Goal: Task Accomplishment & Management: Manage account settings

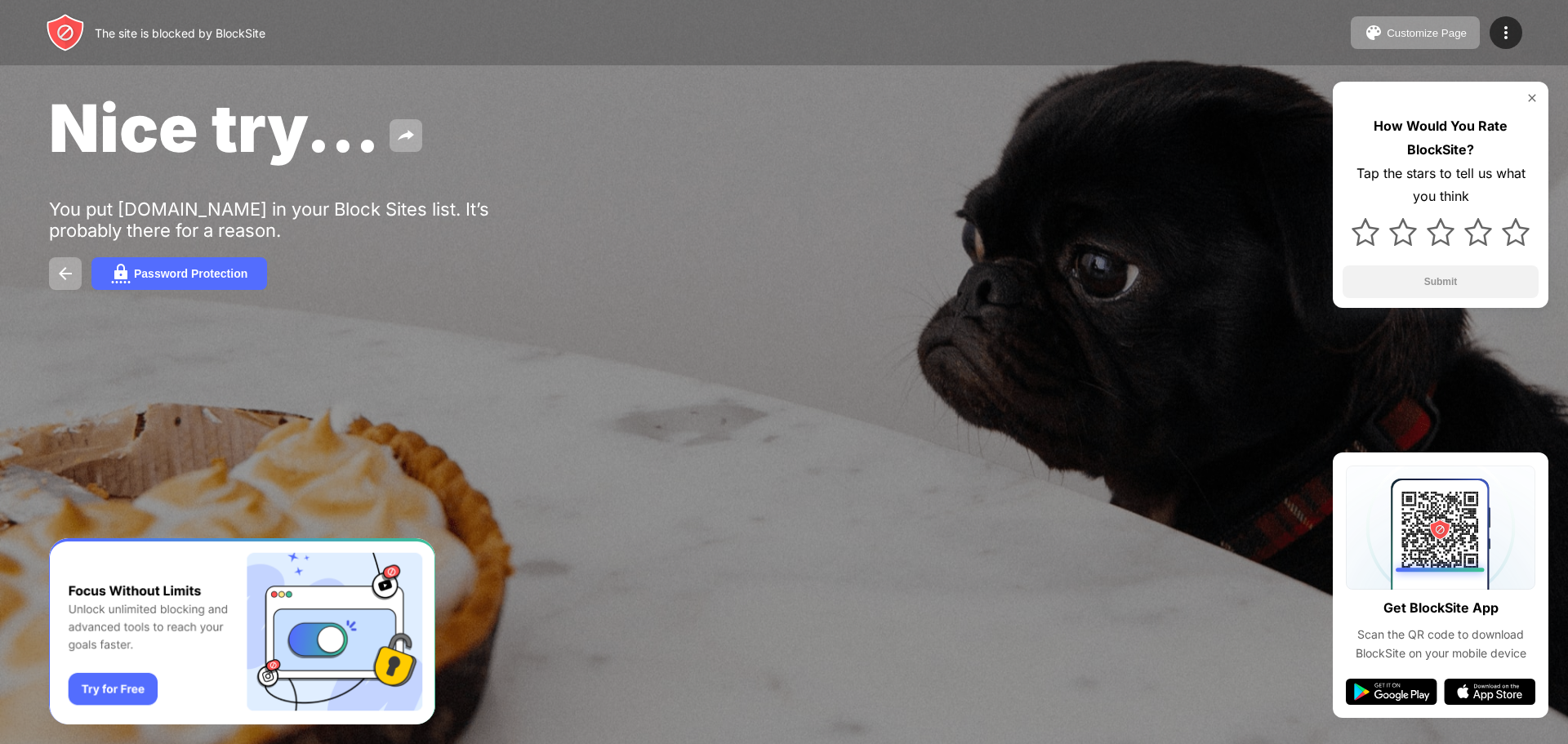
click at [118, 699] on img "Banner Message" at bounding box center [242, 632] width 386 height 187
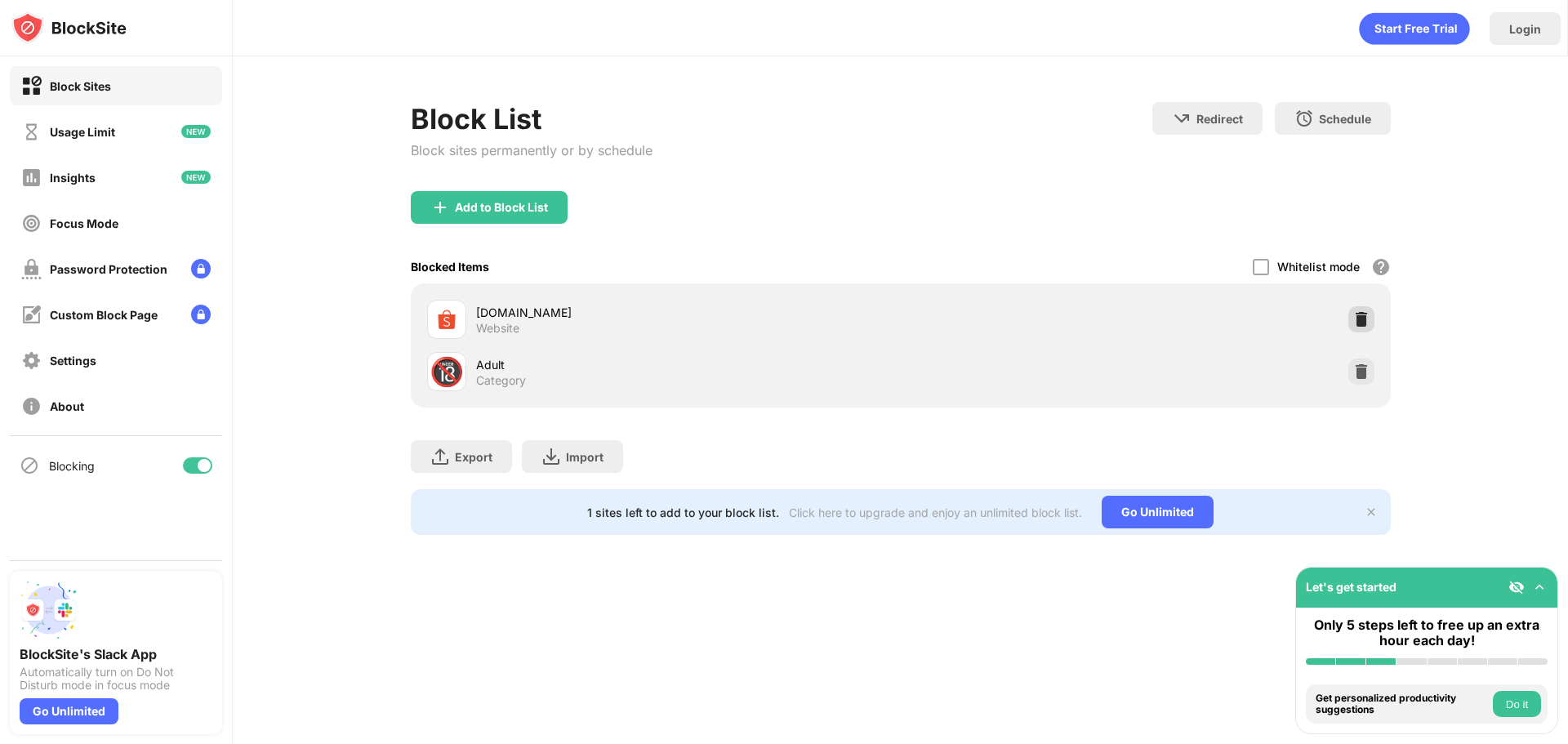
click at [1355, 320] on img at bounding box center [1361, 319] width 16 height 16
